Goal: Complete application form

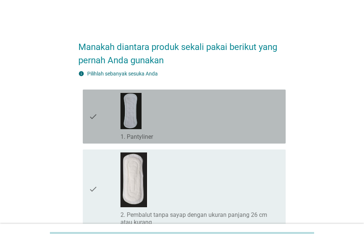
click at [181, 121] on div "check_box_outline_blank 1. Pantyliner" at bounding box center [200, 116] width 159 height 48
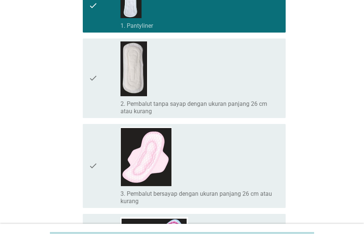
scroll to position [148, 0]
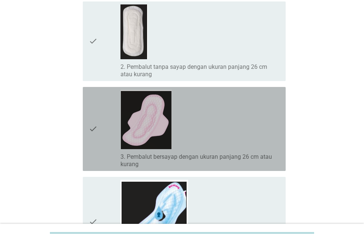
click at [199, 123] on div "check_box_outline_blank 3. Pembalut bersayap dengan ukuran panjang 26 cm atau k…" at bounding box center [200, 129] width 159 height 78
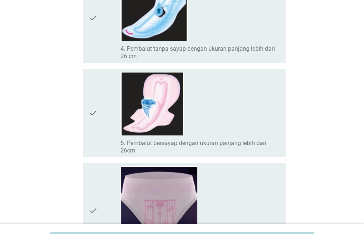
scroll to position [370, 0]
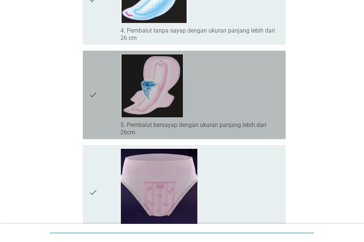
click at [224, 91] on div "check_box_outline_blank 5. Pembalut bersayap dengan ukuran panjang lebih dari 2…" at bounding box center [200, 95] width 159 height 82
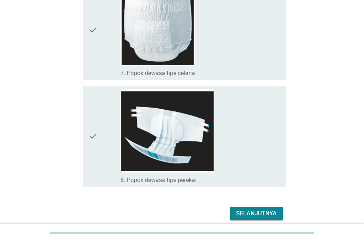
scroll to position [665, 0]
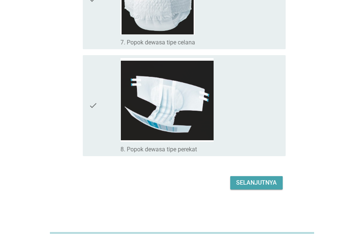
click at [261, 180] on div "Selanjutnya" at bounding box center [256, 182] width 41 height 9
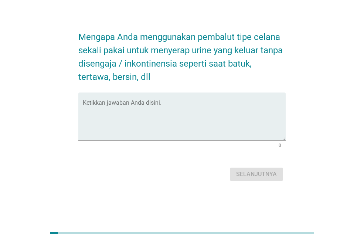
scroll to position [0, 0]
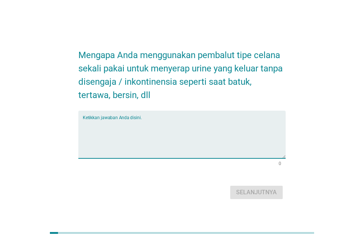
click at [190, 132] on textarea "Ketikkan jawaban Anda disini." at bounding box center [184, 138] width 203 height 39
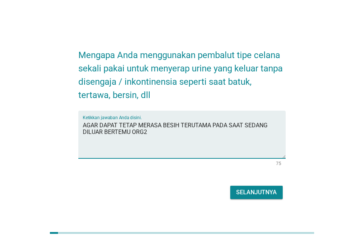
type textarea "AGAR DAPAT TETAP MERASA BESIH TERUTAMA PADA SAAT SEDANG DILUAR BERTEMU ORG2"
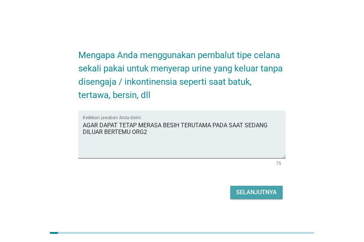
click at [260, 192] on div "Selanjutnya" at bounding box center [256, 192] width 41 height 9
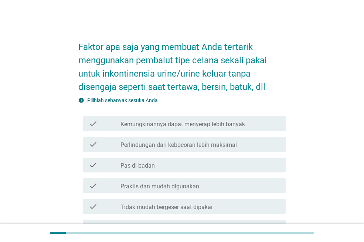
click at [230, 146] on label "Perlindungan dari kebocoran lebih maksimal" at bounding box center [179, 144] width 116 height 7
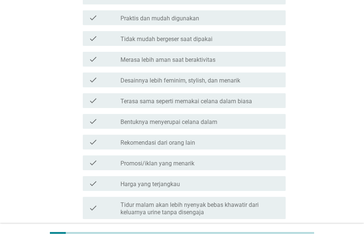
scroll to position [185, 0]
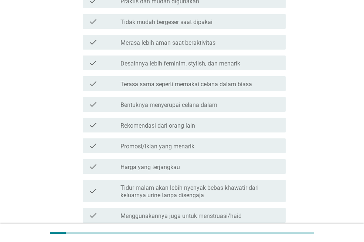
click at [187, 41] on label "Merasa lebih aman saat beraktivitas" at bounding box center [168, 42] width 95 height 7
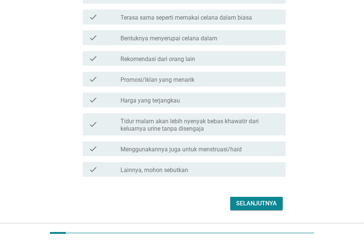
scroll to position [272, 0]
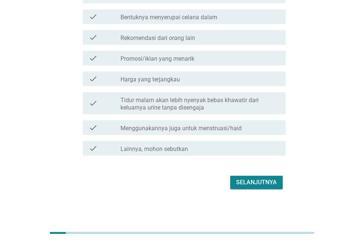
click at [265, 180] on div "Selanjutnya" at bounding box center [256, 182] width 41 height 9
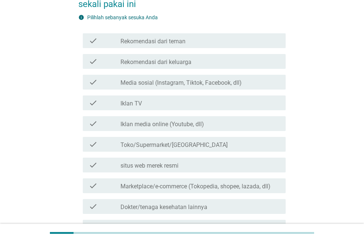
scroll to position [74, 0]
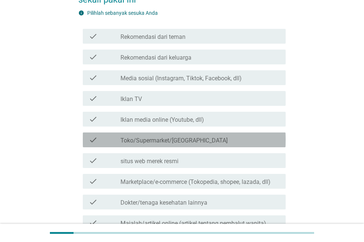
click at [228, 138] on div "check_box_outline_blank Toko/Supermarket/[GEOGRAPHIC_DATA]" at bounding box center [200, 139] width 159 height 9
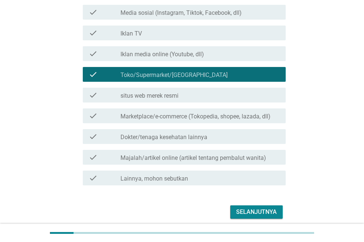
scroll to position [169, 0]
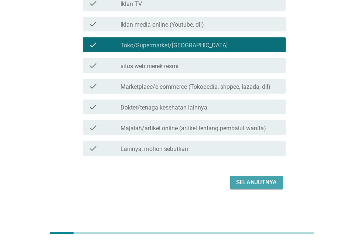
click at [257, 183] on div "Selanjutnya" at bounding box center [256, 182] width 41 height 9
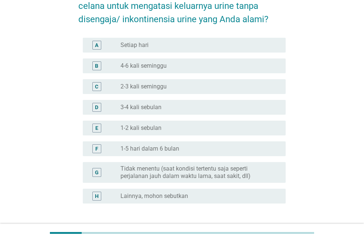
scroll to position [74, 0]
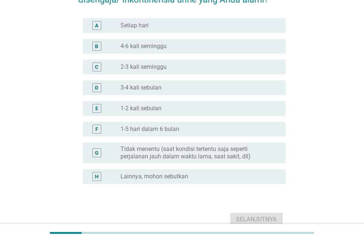
click at [231, 154] on label "Tidak menentu (saat kondisi tertentu saja seperti perjalanan jauh dalam waktu l…" at bounding box center [197, 152] width 153 height 15
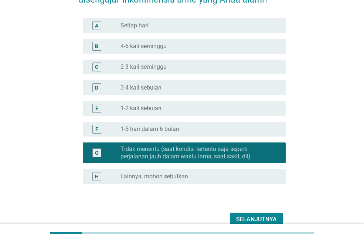
click at [254, 218] on div "Selanjutnya" at bounding box center [256, 219] width 41 height 9
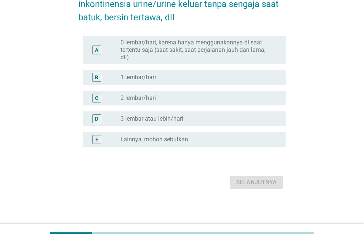
scroll to position [0, 0]
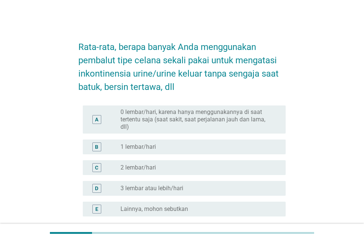
click at [214, 148] on div "radio_button_unchecked 1 lembar/hari" at bounding box center [197, 146] width 153 height 7
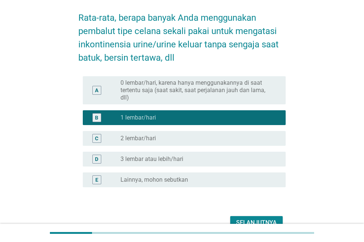
scroll to position [70, 0]
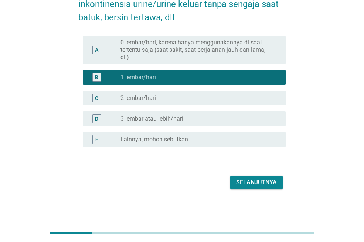
click at [255, 184] on div "Selanjutnya" at bounding box center [256, 182] width 41 height 9
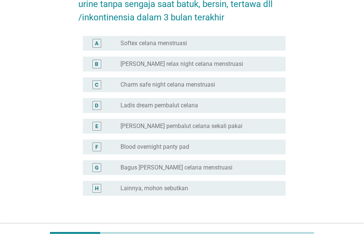
scroll to position [0, 0]
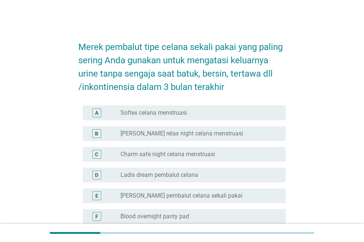
click at [184, 136] on label "[PERSON_NAME] relax night celana menstruasi" at bounding box center [182, 133] width 123 height 7
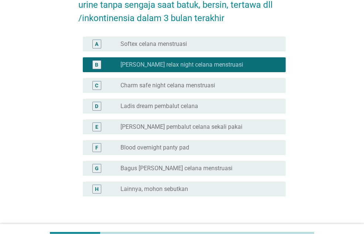
scroll to position [111, 0]
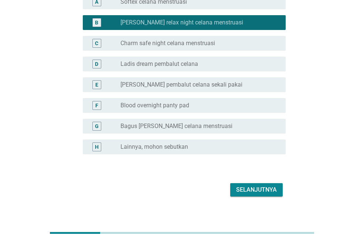
click at [252, 187] on div "Selanjutnya" at bounding box center [256, 189] width 41 height 9
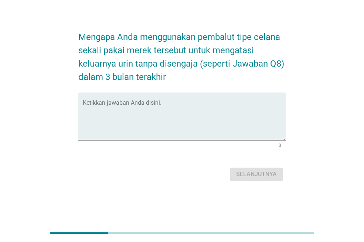
scroll to position [0, 0]
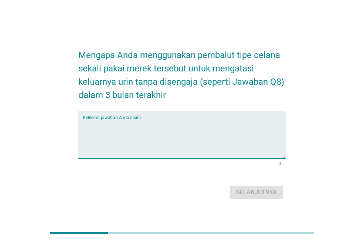
click at [223, 134] on textarea "Ketikkan jawaban Anda disini." at bounding box center [184, 138] width 203 height 39
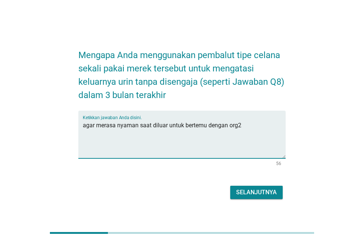
type textarea "agar merasa nyaman saat diluar untuk bertemu dengan org2"
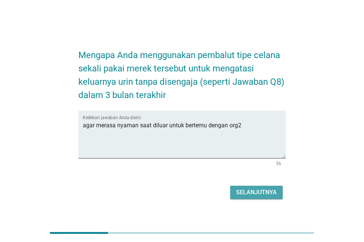
click at [258, 190] on div "Selanjutnya" at bounding box center [256, 192] width 41 height 9
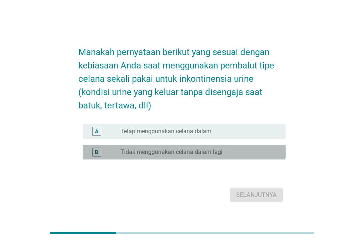
click at [237, 153] on div "radio_button_unchecked Tidak menggunakan celana dalam lagi" at bounding box center [197, 151] width 153 height 7
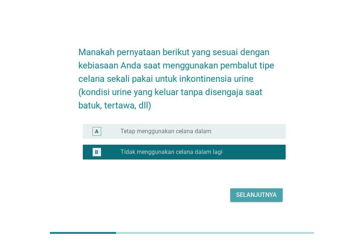
click at [254, 194] on div "Selanjutnya" at bounding box center [256, 194] width 41 height 9
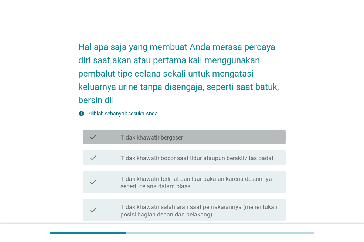
click at [213, 138] on div "check_box_outline_blank Tidak khawatir bergeser" at bounding box center [200, 136] width 159 height 9
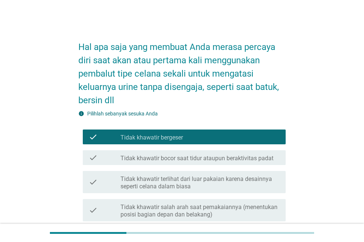
click at [212, 159] on label "Tidak khawatir bocor saat tidur ataupun beraktivitas padat" at bounding box center [197, 158] width 153 height 7
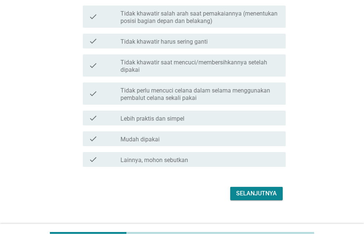
scroll to position [204, 0]
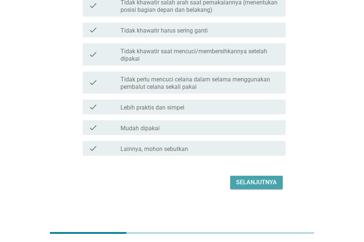
click at [257, 182] on div "Selanjutnya" at bounding box center [256, 182] width 41 height 9
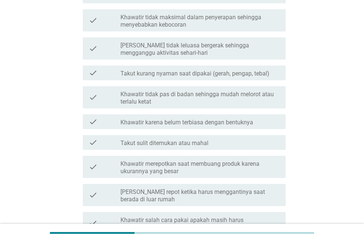
scroll to position [0, 0]
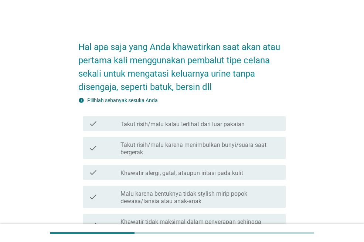
click at [213, 123] on label "Takut risih/malu kalau terlihat dari luar pakaian" at bounding box center [183, 124] width 124 height 7
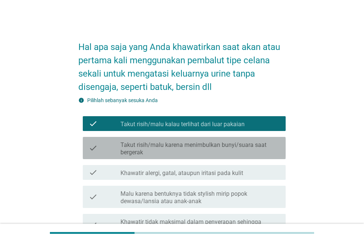
click at [228, 151] on label "Takut risih/malu karena menimbulkan bunyi/suara saat bergerak" at bounding box center [200, 148] width 159 height 15
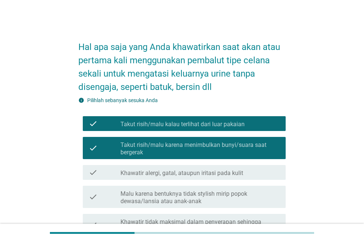
click at [236, 171] on label "Khawatir alergi, gatal, ataupun iritasi pada kulit" at bounding box center [182, 172] width 123 height 7
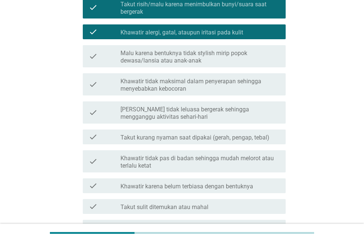
scroll to position [148, 0]
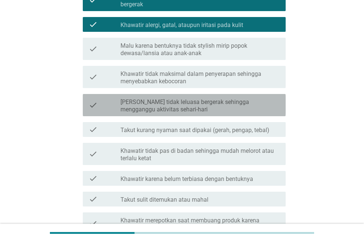
click at [170, 111] on label "[PERSON_NAME] tidak leluasa bergerak sehingga mengganggu aktivitas sehari-hari" at bounding box center [200, 105] width 159 height 15
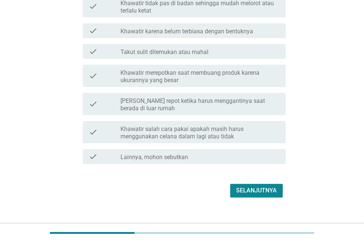
scroll to position [296, 0]
click at [257, 192] on div "Selanjutnya" at bounding box center [256, 190] width 41 height 9
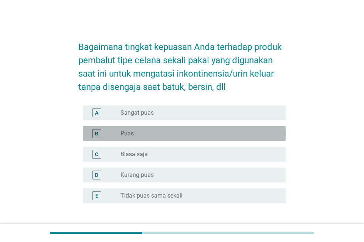
click at [202, 135] on div "radio_button_unchecked Puas" at bounding box center [197, 133] width 153 height 7
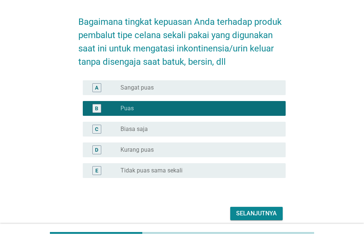
scroll to position [56, 0]
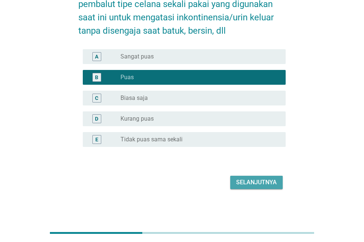
click at [253, 183] on div "Selanjutnya" at bounding box center [256, 182] width 41 height 9
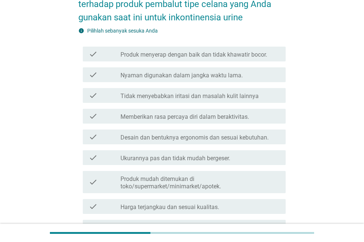
scroll to position [0, 0]
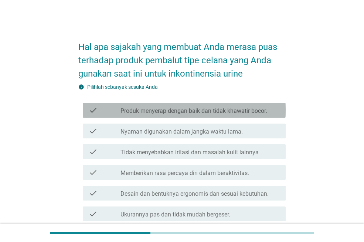
click at [219, 109] on label "Produk menyerap dengan baik dan tidak khawatir bocor." at bounding box center [194, 110] width 147 height 7
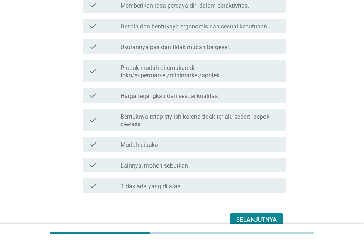
scroll to position [185, 0]
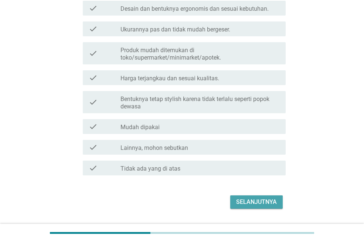
click at [266, 200] on div "Selanjutnya" at bounding box center [256, 201] width 41 height 9
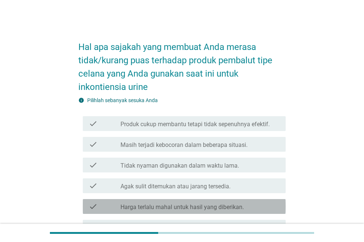
click at [243, 211] on div "check check_box_outline_blank Harga terlalu mahal untuk hasil yang diberikan." at bounding box center [184, 206] width 203 height 15
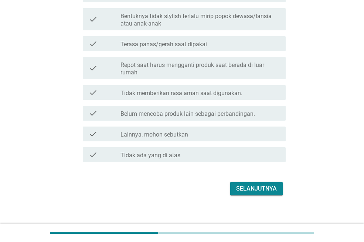
scroll to position [274, 0]
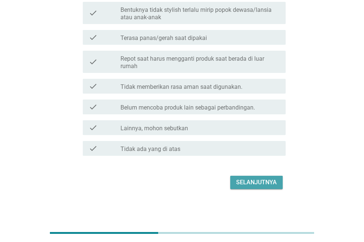
click at [260, 181] on div "Selanjutnya" at bounding box center [256, 182] width 41 height 9
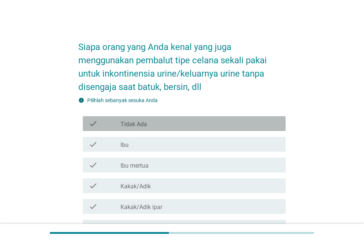
click at [210, 126] on div "check_box_outline_blank Tidak Ada" at bounding box center [200, 123] width 159 height 9
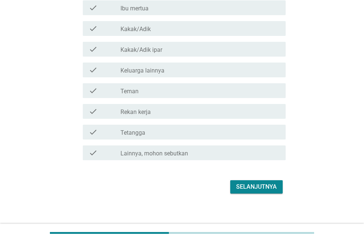
scroll to position [162, 0]
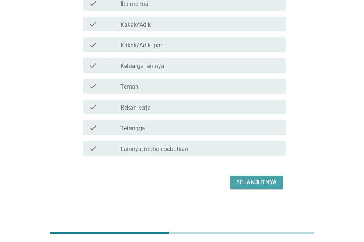
click at [268, 181] on div "Selanjutnya" at bounding box center [256, 182] width 41 height 9
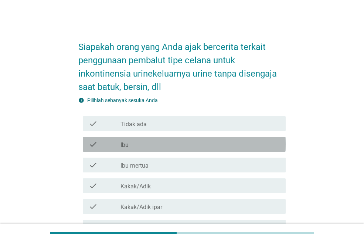
click at [201, 142] on div "check_box_outline_blank Ibu" at bounding box center [200, 144] width 159 height 9
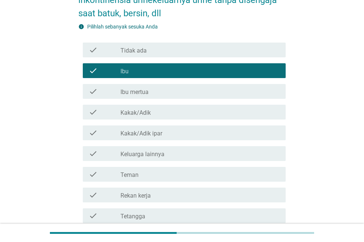
scroll to position [74, 0]
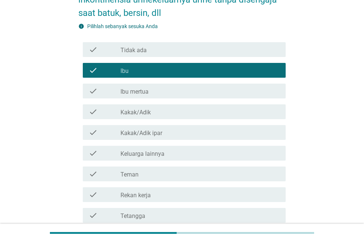
click at [222, 175] on div "check_box_outline_blank Teman" at bounding box center [200, 173] width 159 height 9
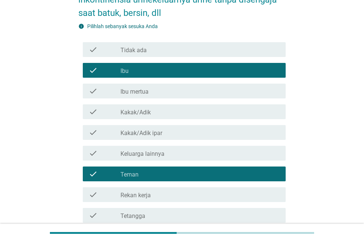
click at [219, 192] on div "check_box_outline_blank Rekan kerja" at bounding box center [200, 194] width 159 height 9
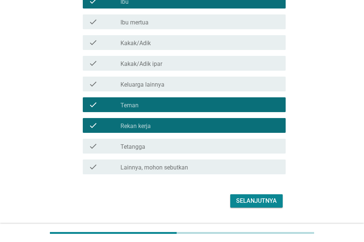
scroll to position [162, 0]
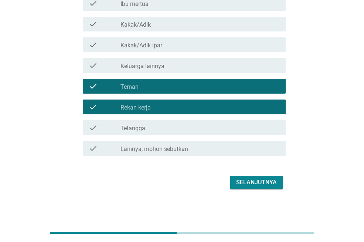
click at [260, 185] on div "Selanjutnya" at bounding box center [256, 182] width 41 height 9
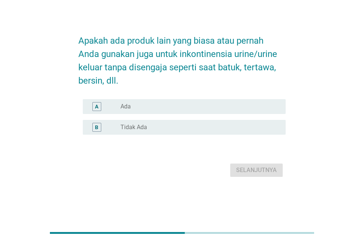
scroll to position [0, 0]
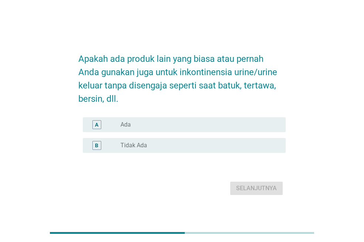
click at [178, 124] on div "radio_button_unchecked Ada" at bounding box center [197, 124] width 153 height 7
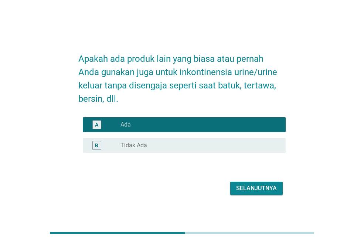
click at [260, 188] on div "Selanjutnya" at bounding box center [256, 188] width 41 height 9
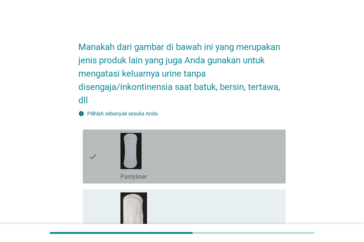
click at [237, 153] on div "check_box_outline_blank Pantyliner" at bounding box center [200, 156] width 159 height 48
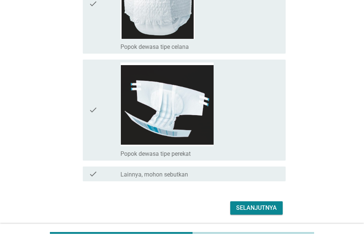
scroll to position [617, 0]
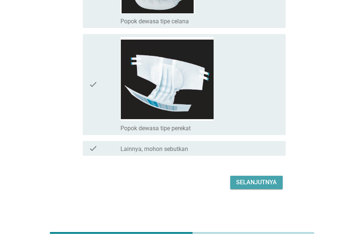
click at [264, 182] on div "Selanjutnya" at bounding box center [256, 182] width 41 height 9
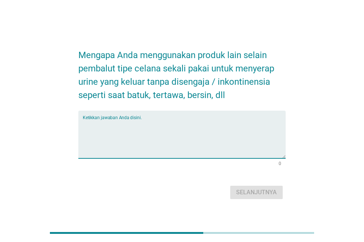
click at [239, 141] on textarea "Ketikkan jawaban Anda disini." at bounding box center [184, 138] width 203 height 39
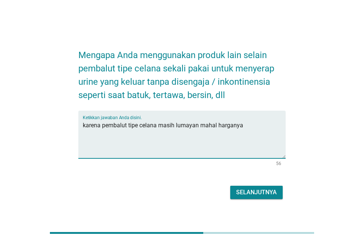
type textarea "karena pembalut tipe celana masih lumayan mahal harganya"
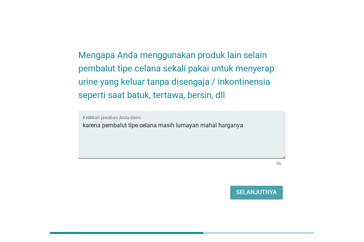
click at [255, 191] on div "Selanjutnya" at bounding box center [256, 192] width 41 height 9
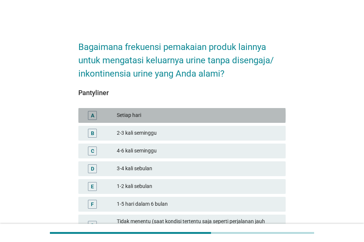
click at [202, 117] on div "Setiap hari" at bounding box center [198, 115] width 163 height 9
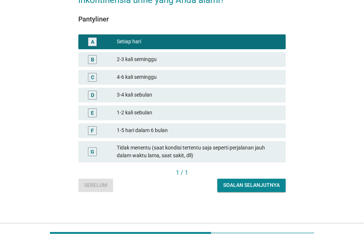
scroll to position [74, 0]
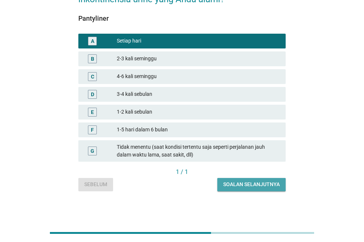
click at [255, 184] on div "Soalan selanjutnya" at bounding box center [251, 184] width 57 height 8
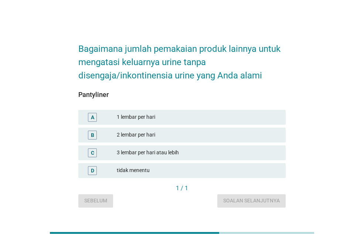
click at [209, 114] on div "1 lembar per hari" at bounding box center [198, 117] width 163 height 9
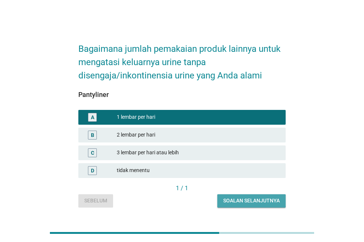
click at [248, 201] on div "Soalan selanjutnya" at bounding box center [251, 201] width 57 height 8
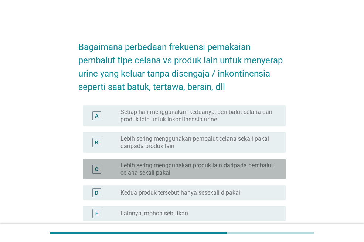
click at [213, 169] on label "Lebih sering menggunakan produk lain daripada pembalut celana sekali pakai" at bounding box center [197, 169] width 153 height 15
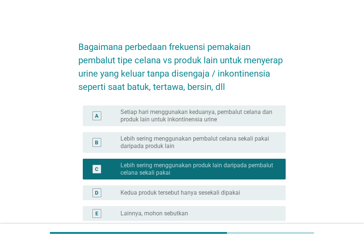
scroll to position [74, 0]
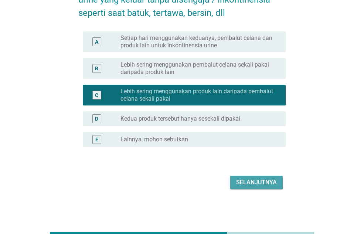
click at [264, 183] on div "Selanjutnya" at bounding box center [256, 182] width 41 height 9
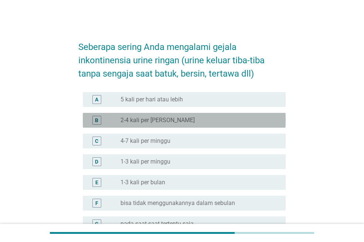
click at [167, 120] on div "radio_button_unchecked 2-4 kali per hari" at bounding box center [197, 119] width 153 height 7
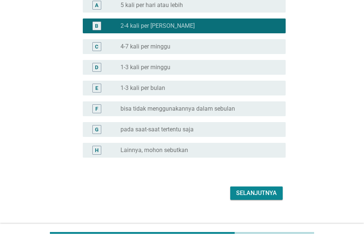
scroll to position [105, 0]
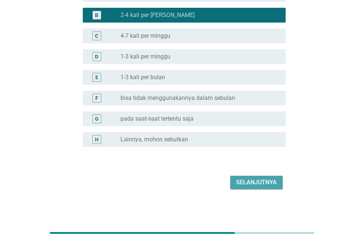
click at [264, 184] on div "Selanjutnya" at bounding box center [256, 182] width 41 height 9
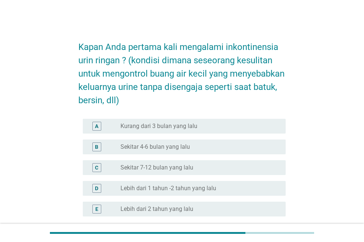
click at [192, 166] on label "Sekitar 7-12 bulan yang lalu" at bounding box center [157, 167] width 73 height 7
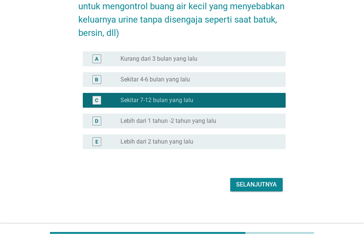
scroll to position [70, 0]
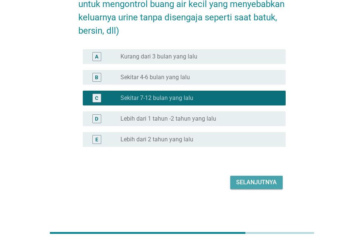
click at [260, 184] on div "Selanjutnya" at bounding box center [256, 182] width 41 height 9
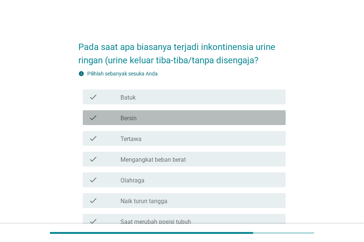
click at [190, 114] on div "check_box_outline_blank Bersin" at bounding box center [200, 117] width 159 height 9
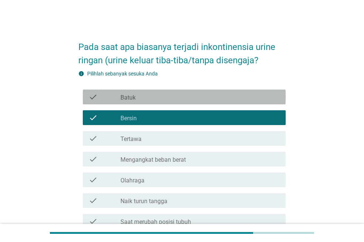
click at [187, 95] on div "check_box_outline_blank Batuk" at bounding box center [200, 96] width 159 height 9
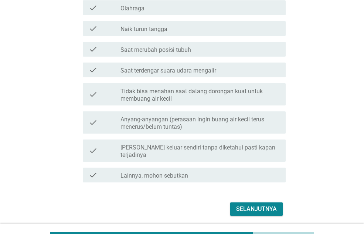
scroll to position [191, 0]
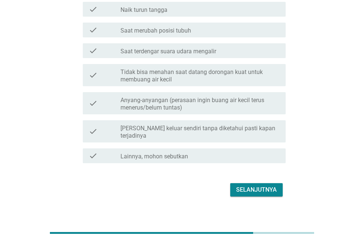
click at [253, 185] on div "Selanjutnya" at bounding box center [256, 189] width 41 height 9
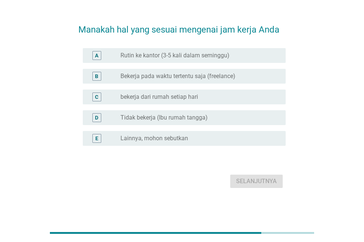
scroll to position [0, 0]
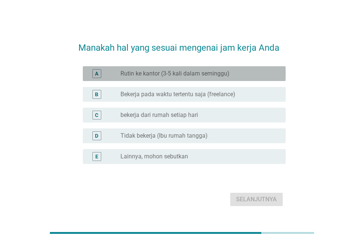
click at [179, 75] on label "Rutin ke kantor (3-5 kali dalam seminggu)" at bounding box center [175, 73] width 109 height 7
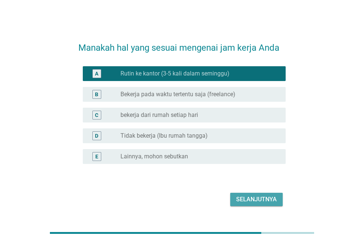
click at [265, 197] on div "Selanjutnya" at bounding box center [256, 199] width 41 height 9
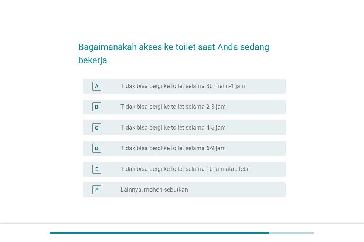
click at [188, 87] on label "Tidak bisa pergi ke toilet selama 30 menit-1 jam" at bounding box center [183, 85] width 125 height 7
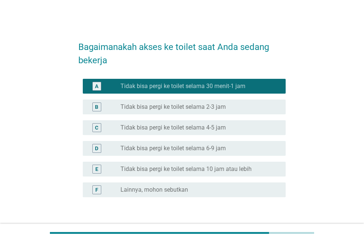
scroll to position [50, 0]
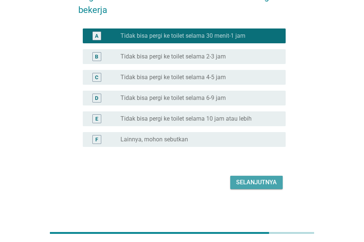
click at [268, 183] on div "Selanjutnya" at bounding box center [256, 182] width 41 height 9
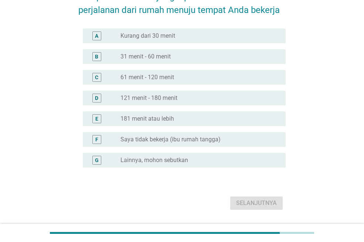
scroll to position [0, 0]
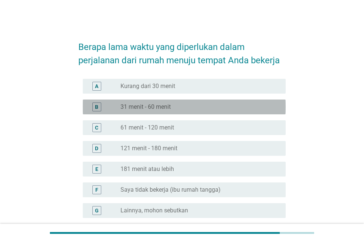
click at [187, 107] on div "radio_button_unchecked 31 menit - 60 menit" at bounding box center [197, 106] width 153 height 7
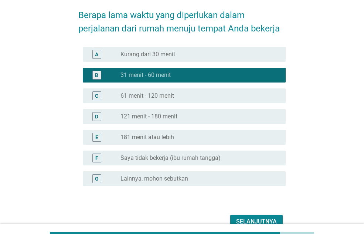
scroll to position [71, 0]
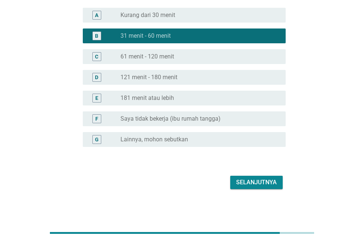
click at [256, 182] on div "Selanjutnya" at bounding box center [256, 182] width 41 height 9
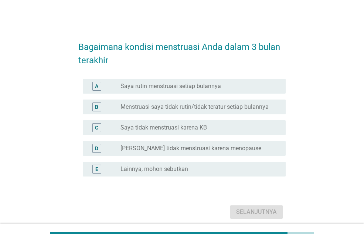
click at [183, 89] on label "Saya rutin menstruasi setiap bulannya" at bounding box center [171, 85] width 101 height 7
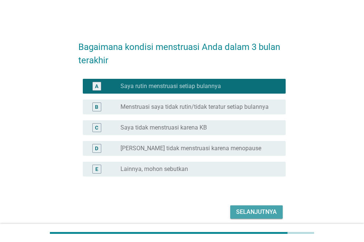
click at [262, 209] on div "Selanjutnya" at bounding box center [256, 211] width 41 height 9
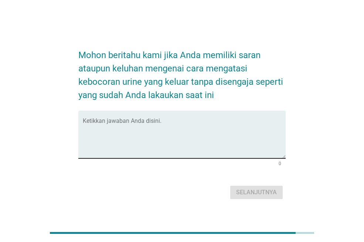
click at [183, 119] on textarea "Ketikkan jawaban Anda disini." at bounding box center [184, 138] width 203 height 39
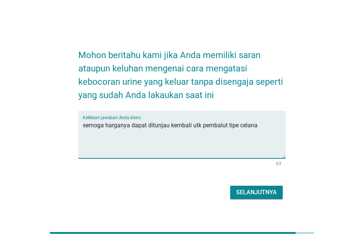
type textarea "semoga harganya dapat ditunjau kembali utk pembalut tipe celana"
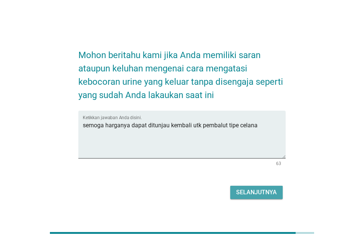
click at [255, 192] on div "Selanjutnya" at bounding box center [256, 192] width 41 height 9
